Goal: Navigation & Orientation: Find specific page/section

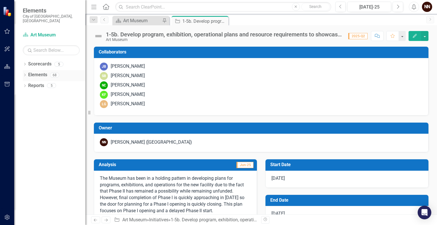
click at [40, 72] on link "Elements" at bounding box center [37, 75] width 19 height 7
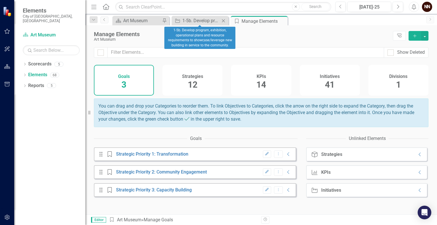
click at [225, 20] on icon "Close" at bounding box center [224, 21] width 6 height 5
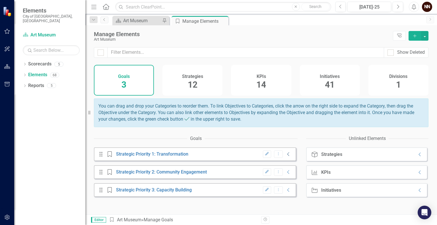
click at [286, 157] on icon "Collapse" at bounding box center [289, 154] width 6 height 5
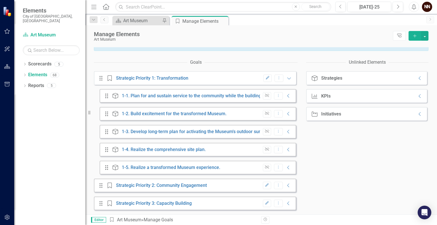
scroll to position [80, 0]
click at [186, 167] on link "1-5. Realize a transformed Museum experience." at bounding box center [171, 167] width 98 height 5
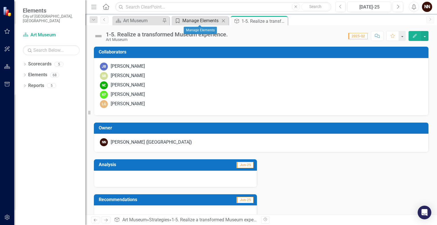
click at [196, 19] on div "Manage Elements" at bounding box center [201, 20] width 38 height 7
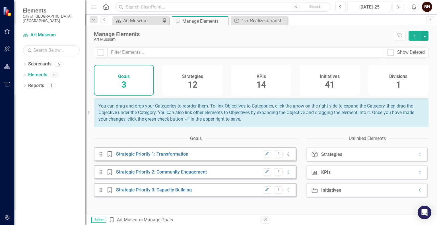
click at [286, 157] on icon "Collapse" at bounding box center [289, 154] width 6 height 5
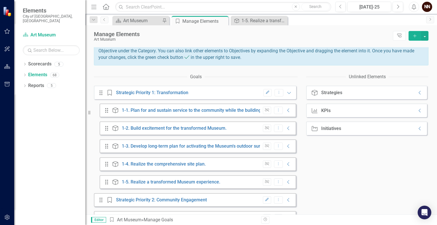
scroll to position [63, 0]
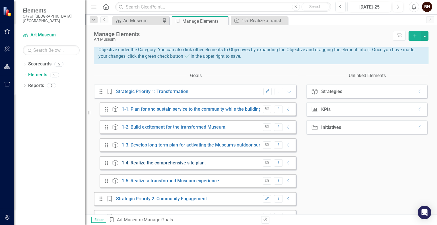
click at [191, 166] on link "1-4. Realize the comprehensive site plan." at bounding box center [164, 162] width 84 height 5
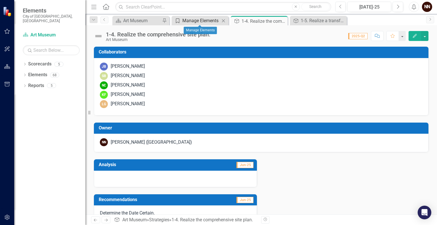
click at [202, 21] on div "Manage Elements" at bounding box center [201, 20] width 38 height 7
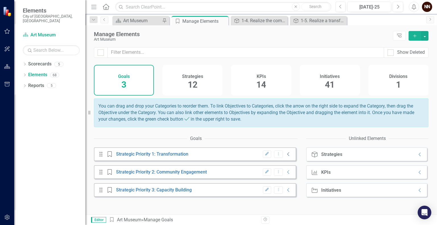
click at [286, 157] on icon "Collapse" at bounding box center [289, 154] width 6 height 5
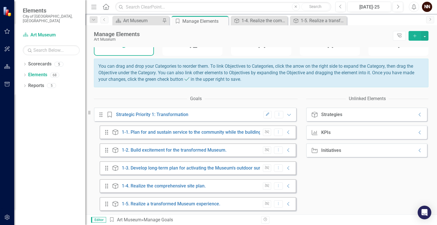
scroll to position [40, 0]
click at [202, 170] on link "1-3. Develop long-term plan for activating the Museum's outdoor surroundings." at bounding box center [202, 167] width 160 height 5
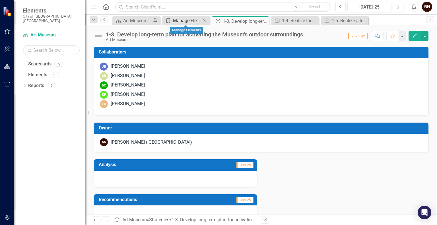
click at [182, 20] on div "Manage Elements" at bounding box center [187, 20] width 28 height 7
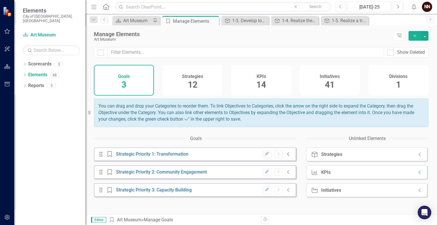
click at [286, 157] on icon "Collapse" at bounding box center [289, 154] width 6 height 5
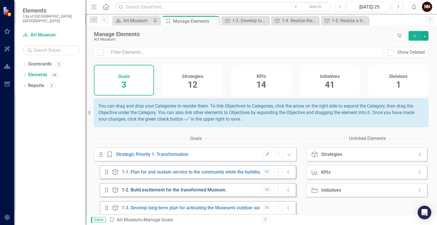
click at [210, 193] on link "1-2. Build excitement for the transformed Museum." at bounding box center [174, 189] width 105 height 5
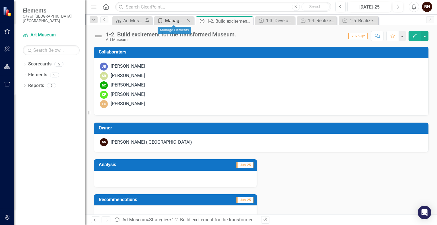
click at [181, 20] on div "Manage Elements" at bounding box center [175, 20] width 20 height 7
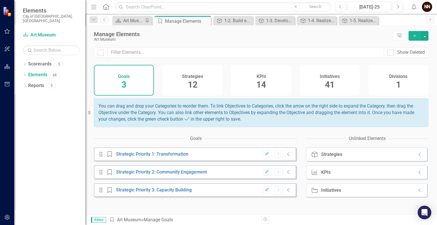
click at [280, 158] on div "Edit Dropdown Menu Collapse" at bounding box center [276, 155] width 32 height 8
click at [286, 157] on icon "Collapse" at bounding box center [289, 154] width 6 height 5
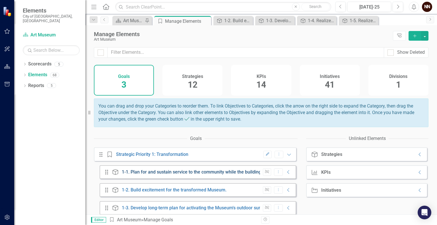
click at [211, 175] on link "1-1. Plan for and sustain service to the community while the building is under …" at bounding box center [214, 171] width 185 height 5
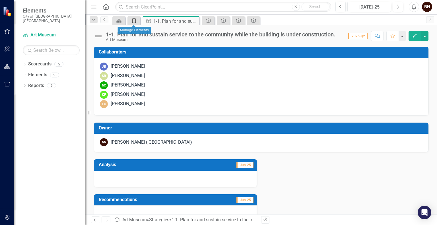
click at [132, 22] on icon "Goal" at bounding box center [134, 21] width 6 height 5
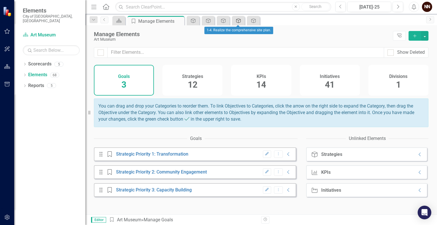
click at [237, 20] on icon "Strategy" at bounding box center [239, 21] width 6 height 5
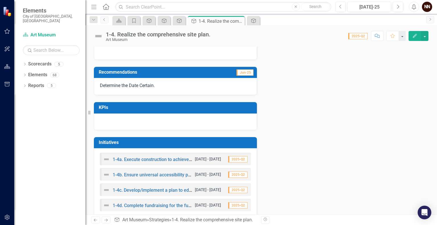
scroll to position [138, 0]
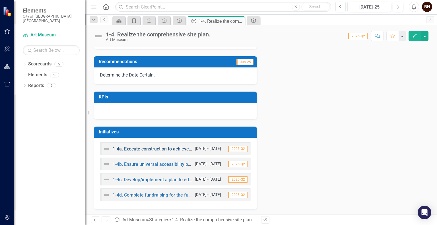
click at [160, 149] on link "1-4a. Execute construction to achieve the building transformation." at bounding box center [180, 148] width 134 height 5
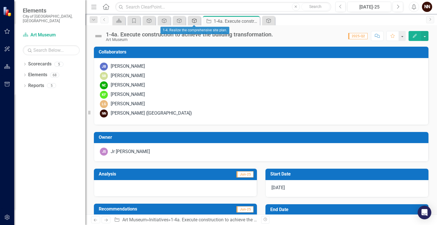
click at [197, 22] on icon "Strategy" at bounding box center [195, 21] width 6 height 5
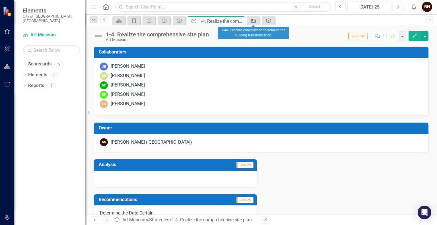
click at [252, 19] on icon "Initiative" at bounding box center [254, 21] width 6 height 5
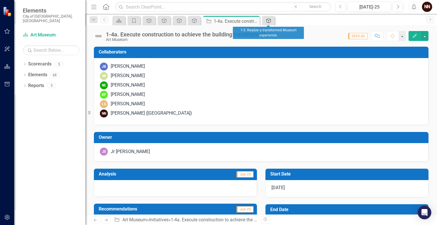
click at [264, 22] on div "Strategy" at bounding box center [268, 20] width 8 height 7
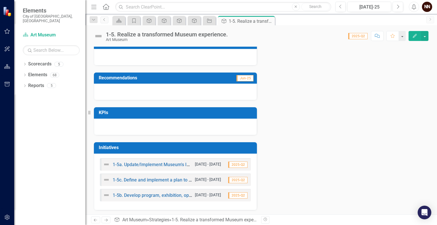
scroll to position [122, 0]
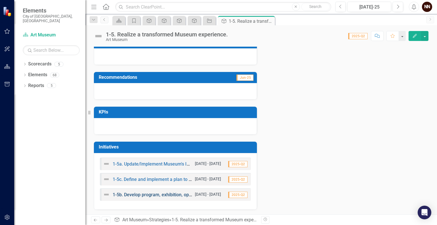
click at [169, 195] on link "1-5b. Develop program, exhibition, operational plans and resource requirements …" at bounding box center [260, 194] width 295 height 5
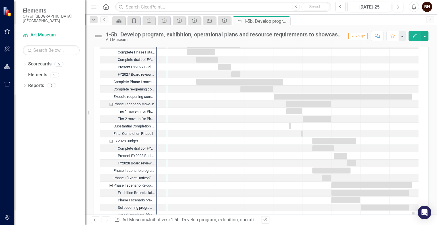
scroll to position [652, 0]
